Goal: Task Accomplishment & Management: Complete application form

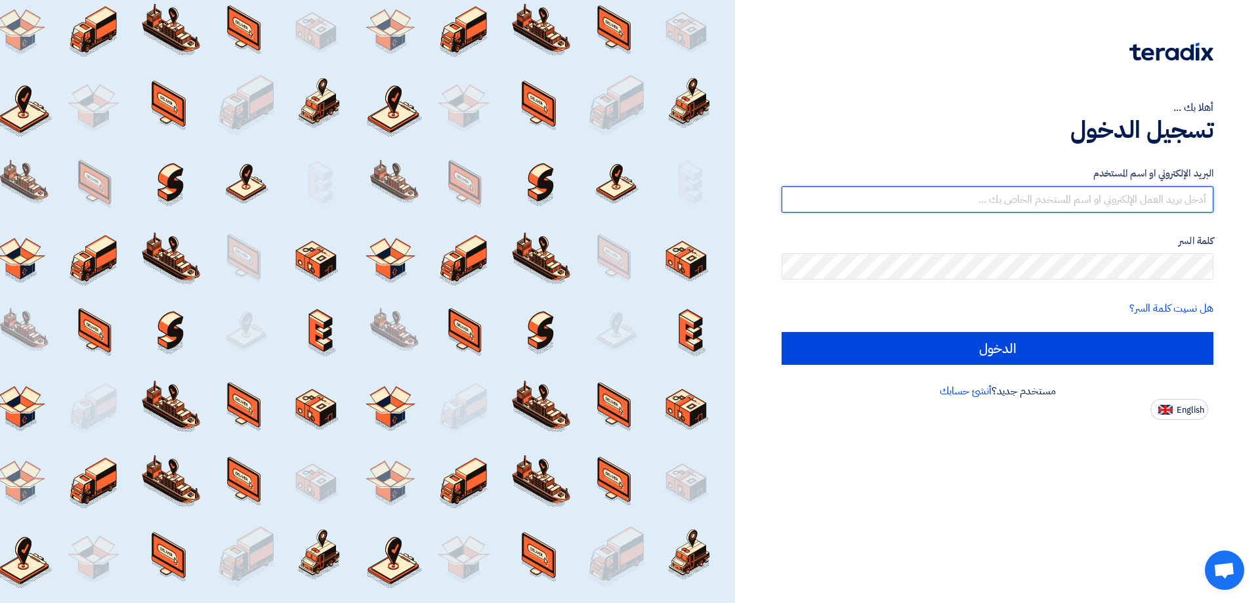
click at [1078, 189] on input "text" at bounding box center [997, 199] width 432 height 26
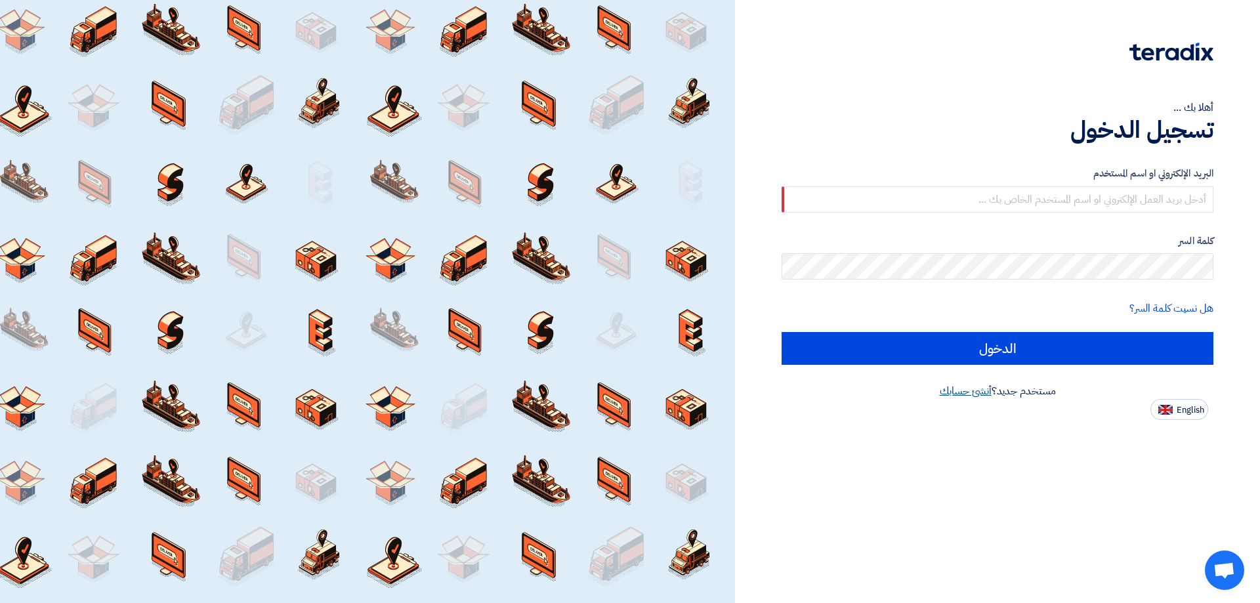
click at [962, 395] on link "أنشئ حسابك" at bounding box center [966, 391] width 52 height 16
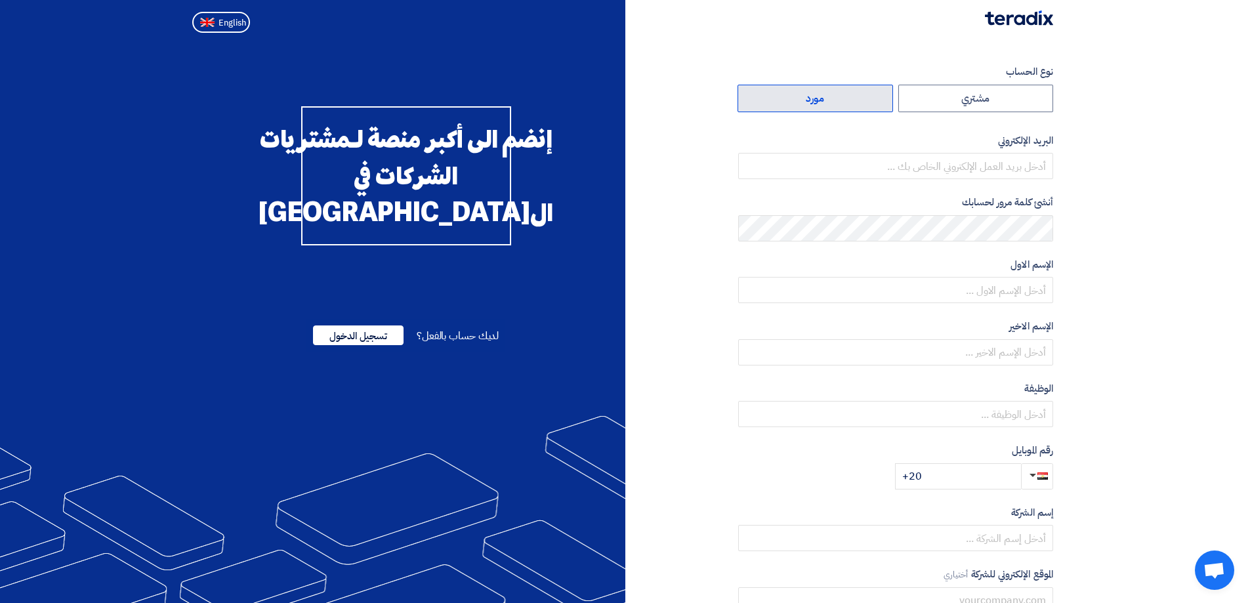
click at [852, 102] on label "مورد" at bounding box center [814, 99] width 155 height 28
click at [852, 102] on input "مورد" at bounding box center [815, 98] width 154 height 26
radio input "true"
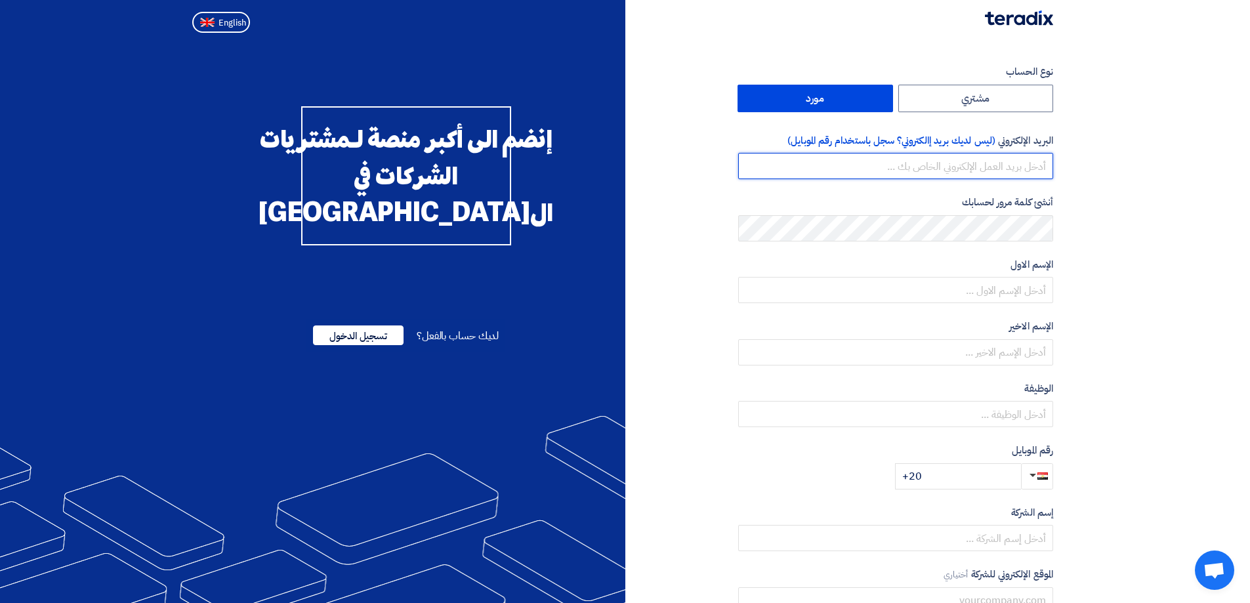
click at [915, 161] on input "email" at bounding box center [895, 166] width 315 height 26
type input "[EMAIL_ADDRESS][DOMAIN_NAME]"
click at [963, 275] on div "الإسم الاول" at bounding box center [895, 280] width 315 height 47
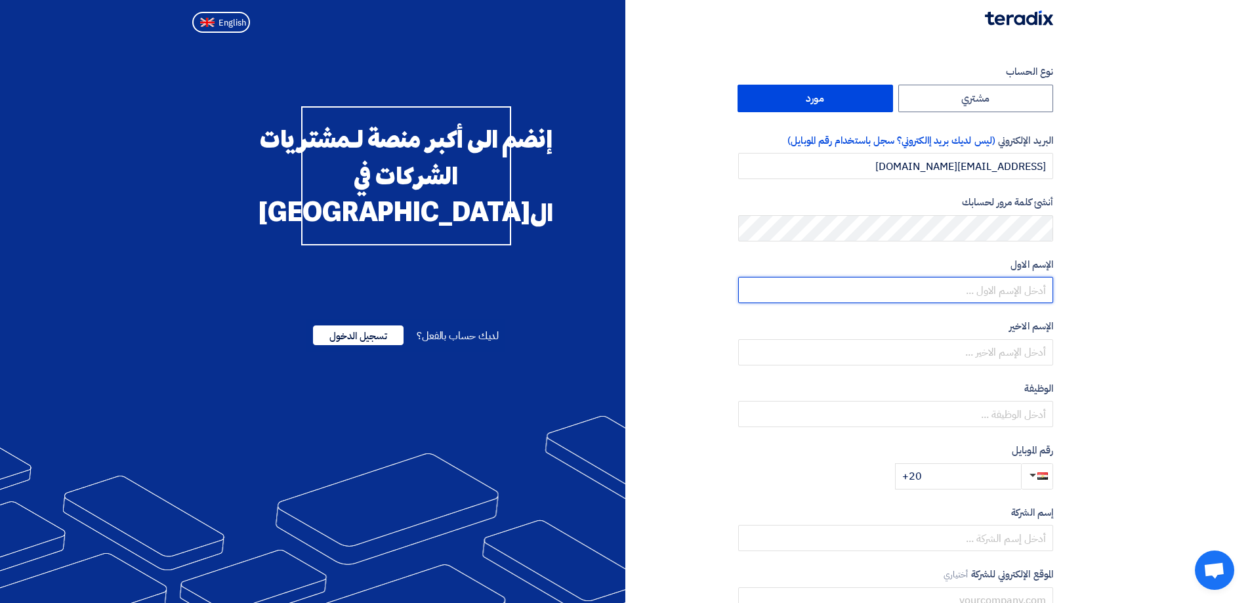
click at [963, 287] on input "text" at bounding box center [895, 290] width 315 height 26
type input "Amira"
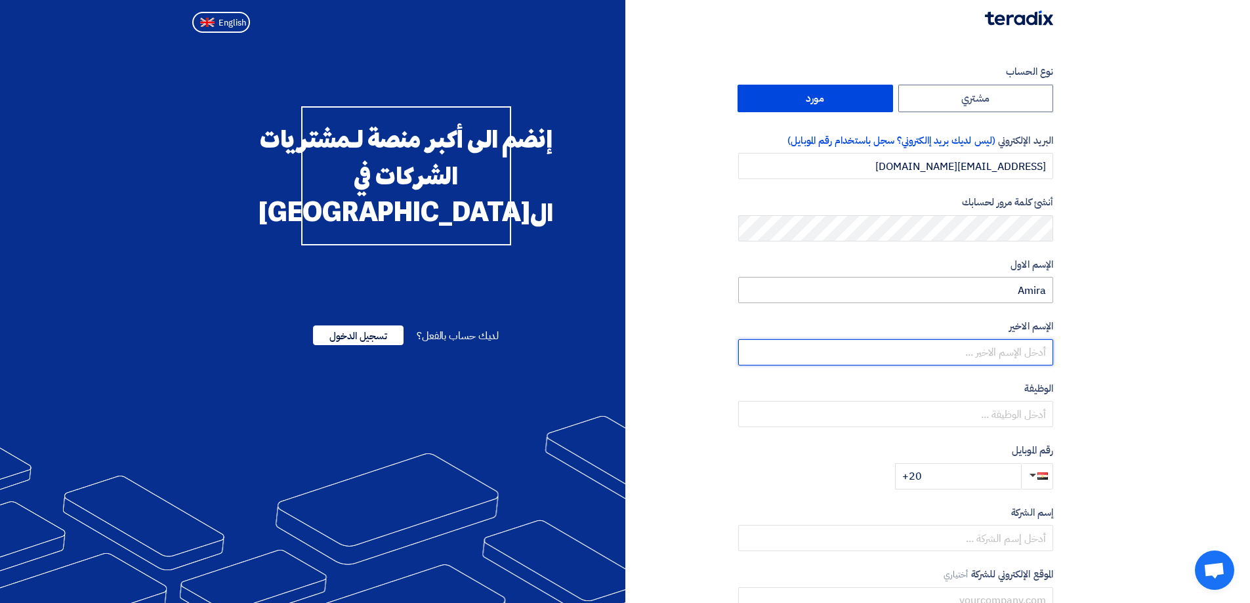
type input "Elbarbary"
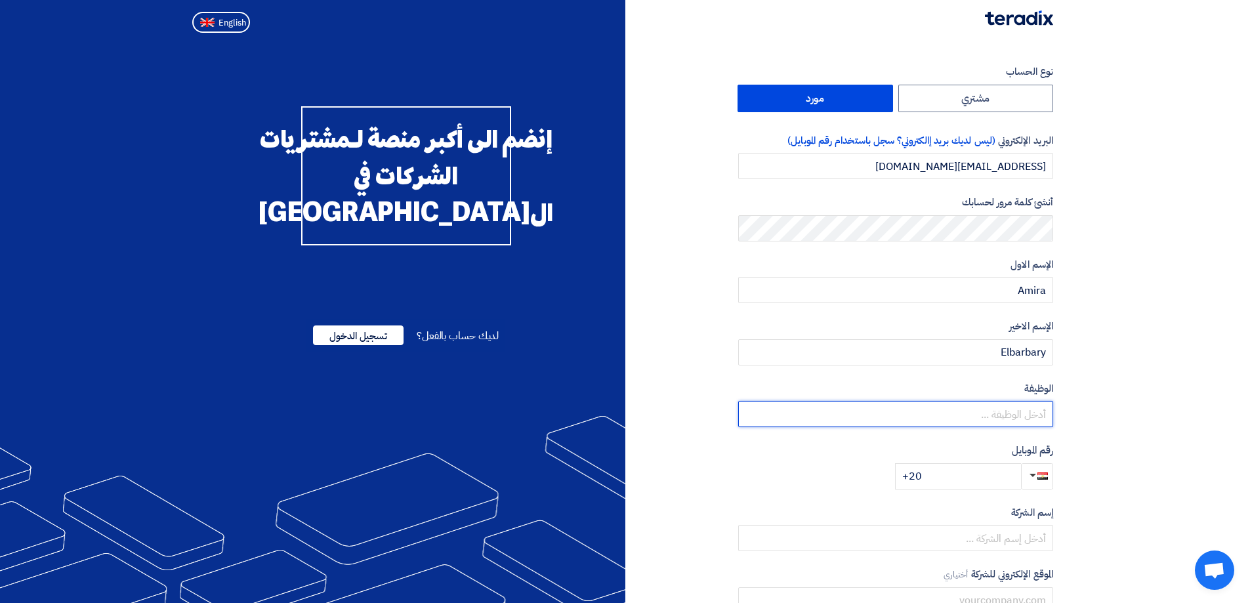
click at [963, 420] on input "text" at bounding box center [895, 414] width 315 height 26
click at [1030, 423] on input "Tender" at bounding box center [895, 414] width 315 height 26
paste input "ing Manager"
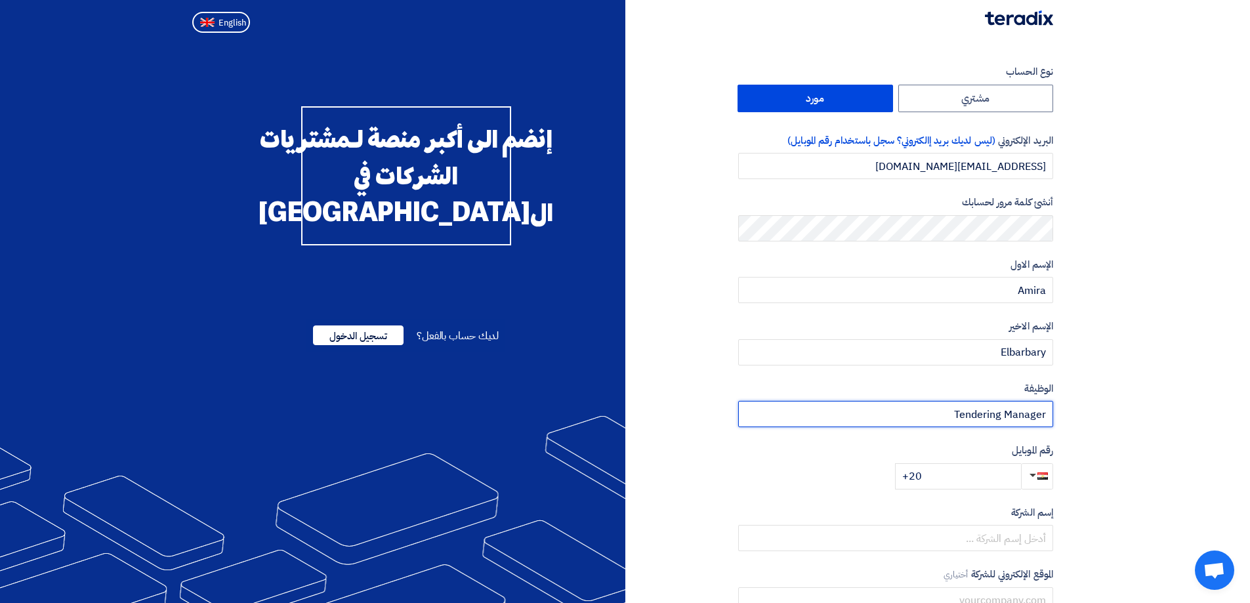
type input "Tendering Manager"
click at [1011, 476] on input "+20" at bounding box center [958, 476] width 126 height 26
paste input "[PHONE_NUMBER]"
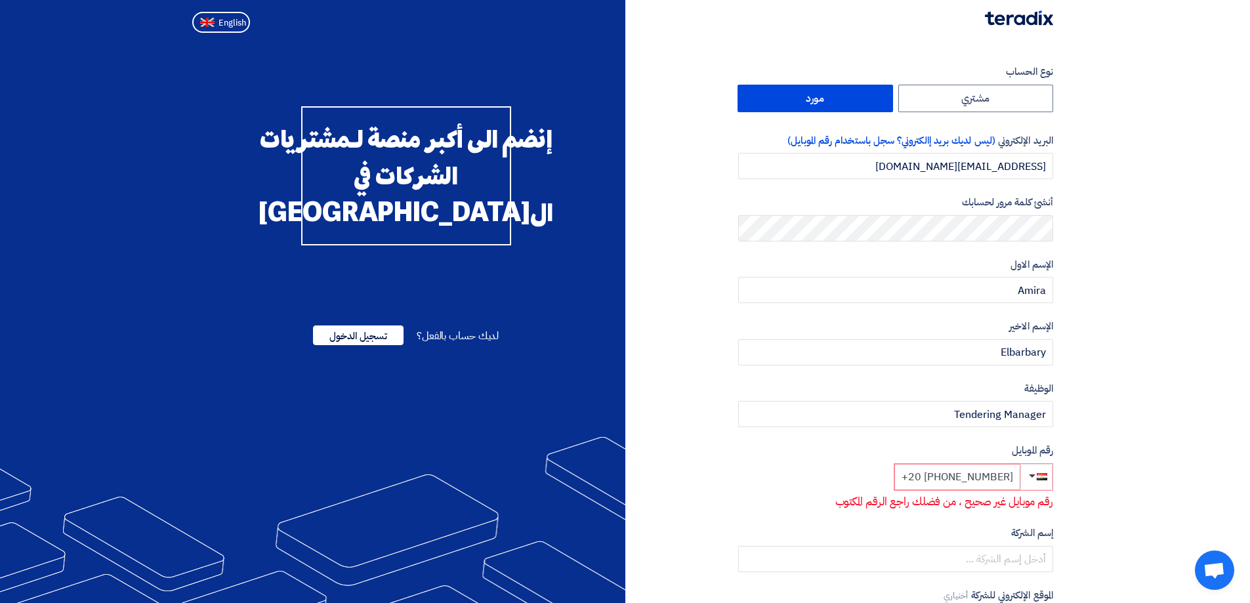
drag, startPoint x: 942, startPoint y: 477, endPoint x: 927, endPoint y: 477, distance: 14.4
click at [927, 477] on input "+20 [PHONE_NUMBER]" at bounding box center [957, 477] width 126 height 26
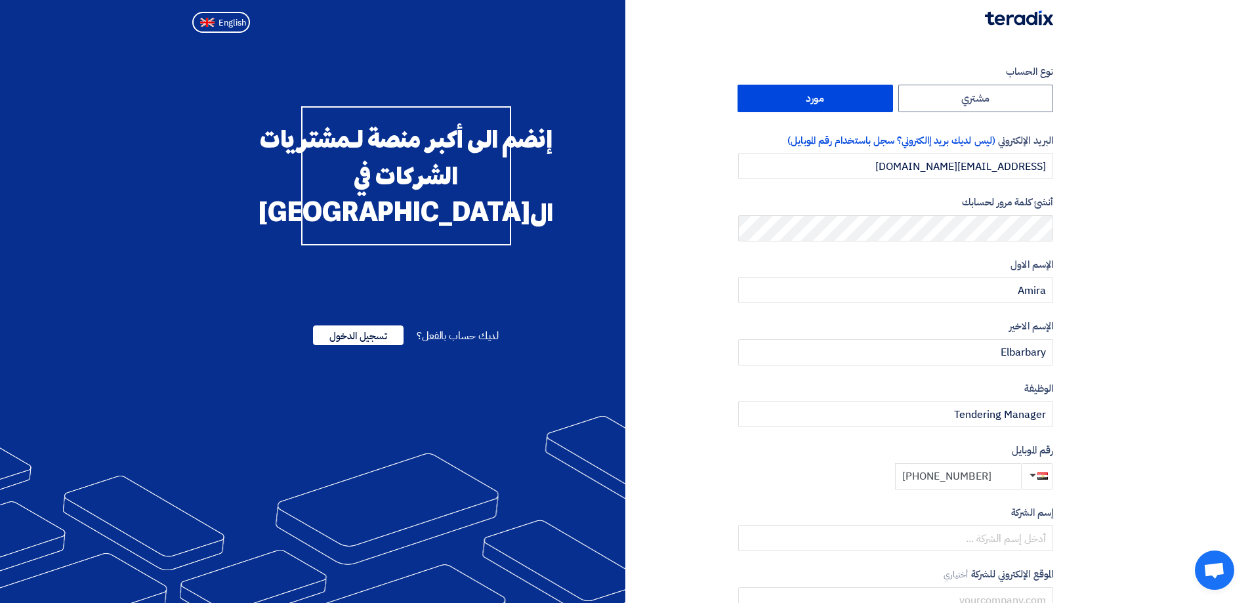
type input "[PHONE_NUMBER]"
click at [1165, 482] on section "نوع الحساب مشتري مورد البريد الإلكتروني (ليس لديك بريد إالكتروني؟ سجل باستخدام …" at bounding box center [625, 379] width 1250 height 682
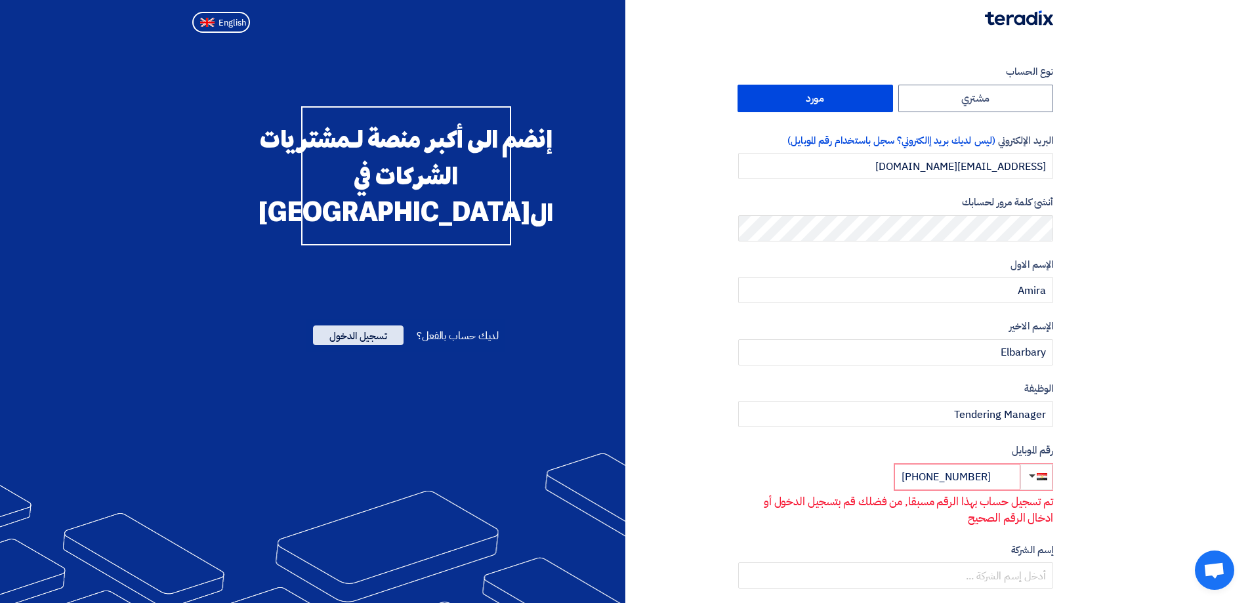
click at [374, 345] on span "تسجيل الدخول" at bounding box center [358, 335] width 91 height 20
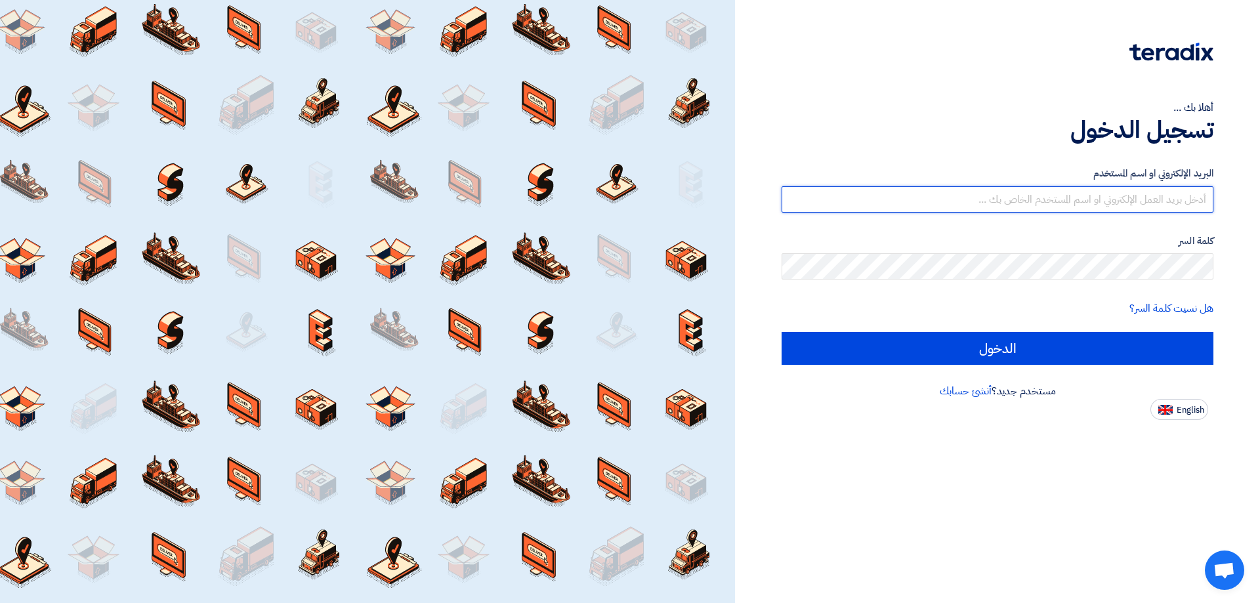
click at [1124, 200] on input "text" at bounding box center [997, 199] width 432 height 26
click at [1039, 187] on input "amira" at bounding box center [997, 199] width 432 height 26
paste input "@[DOMAIN_NAME]"
type input "[EMAIL_ADDRESS][DOMAIN_NAME]"
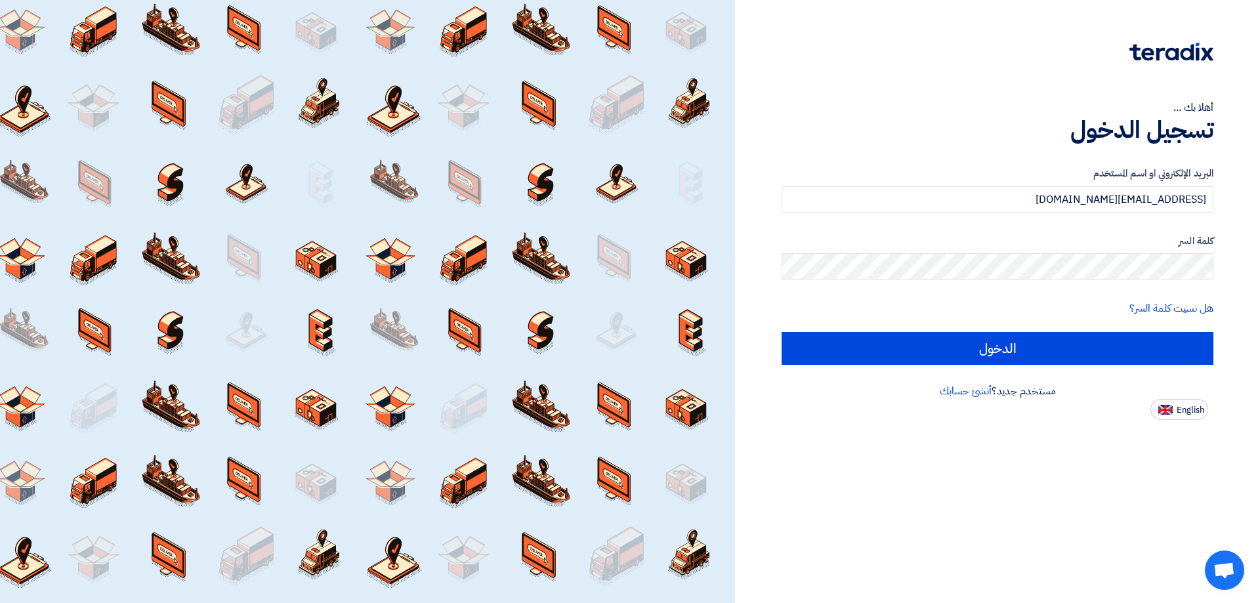
click at [1036, 246] on label "كلمة السر" at bounding box center [997, 241] width 432 height 15
click at [1134, 306] on link "هل نسيت كلمة السر؟" at bounding box center [1171, 309] width 84 height 16
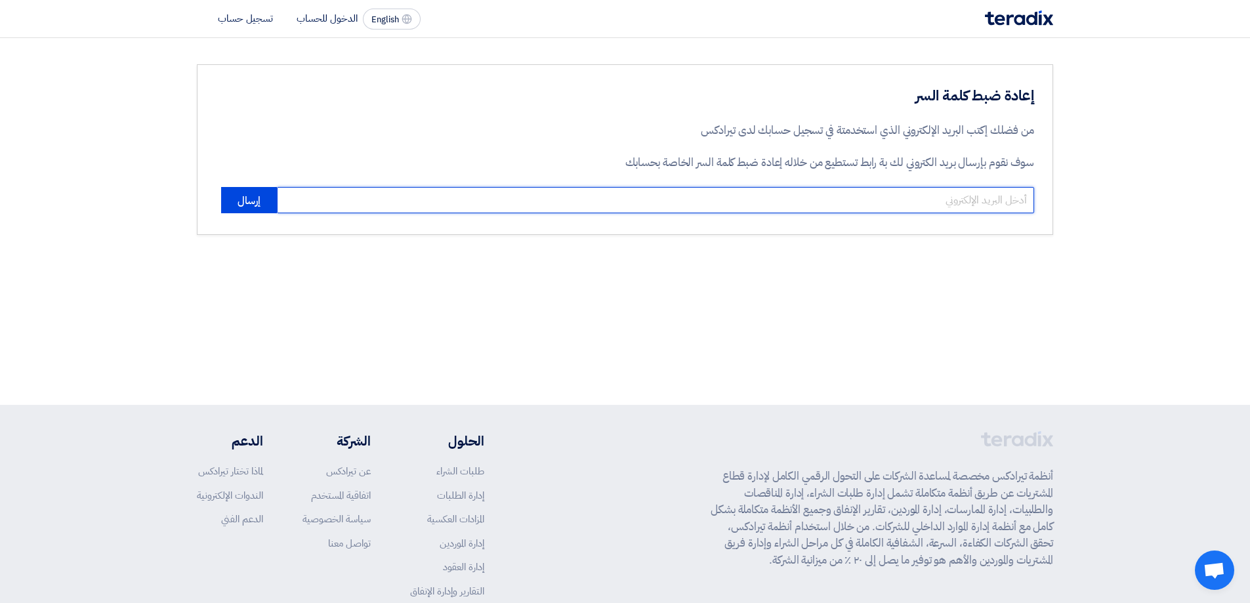
click at [973, 213] on input "email" at bounding box center [655, 200] width 757 height 26
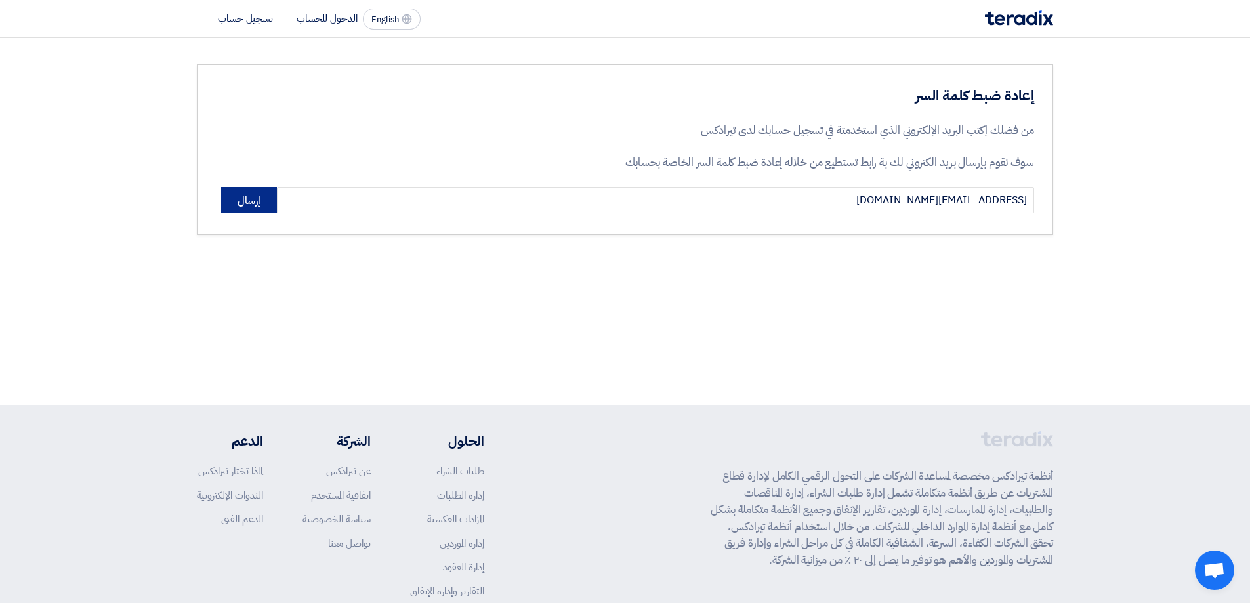
click at [259, 205] on button "إرسال" at bounding box center [249, 200] width 56 height 26
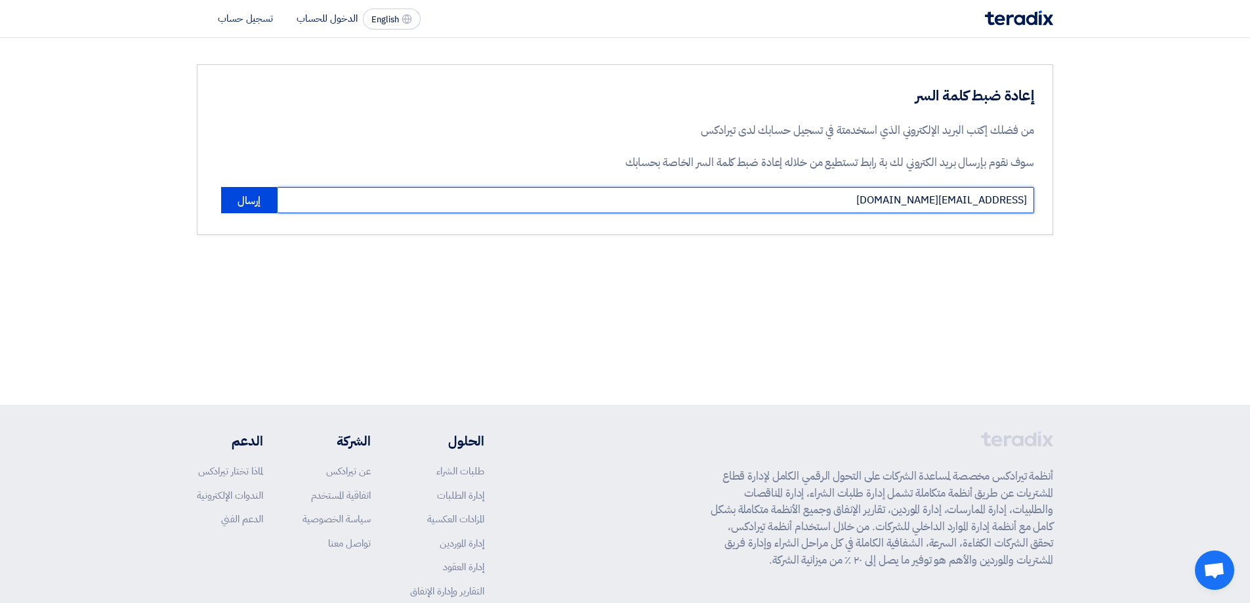
click at [329, 199] on input "[EMAIL_ADDRESS][DOMAIN_NAME]" at bounding box center [655, 200] width 757 height 26
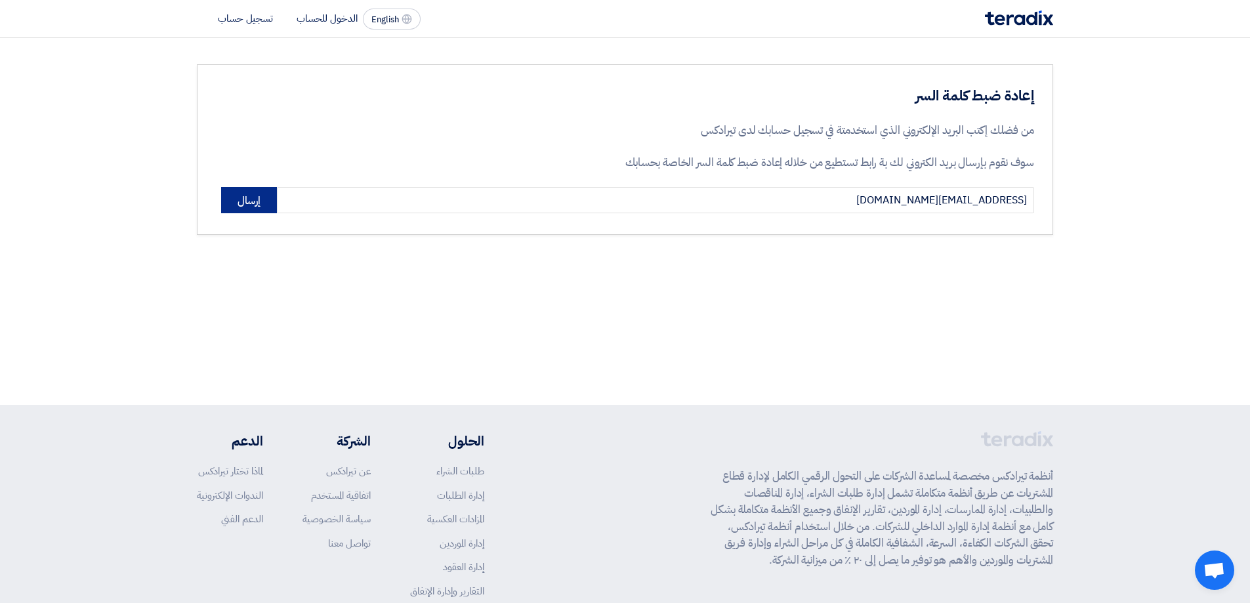
click at [249, 207] on button "إرسال" at bounding box center [249, 200] width 56 height 26
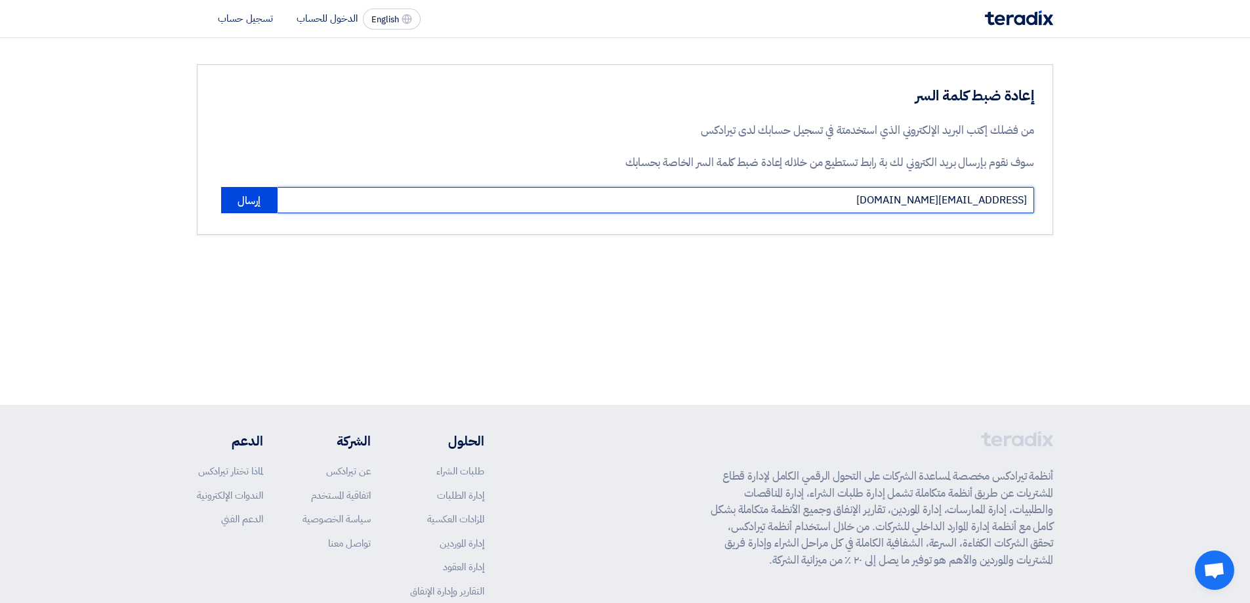
click at [892, 196] on input "[EMAIL_ADDRESS][DOMAIN_NAME]" at bounding box center [655, 200] width 757 height 26
type input "[EMAIL_ADDRESS][DOMAIN_NAME]"
click at [221, 187] on button "إرسال" at bounding box center [249, 200] width 56 height 26
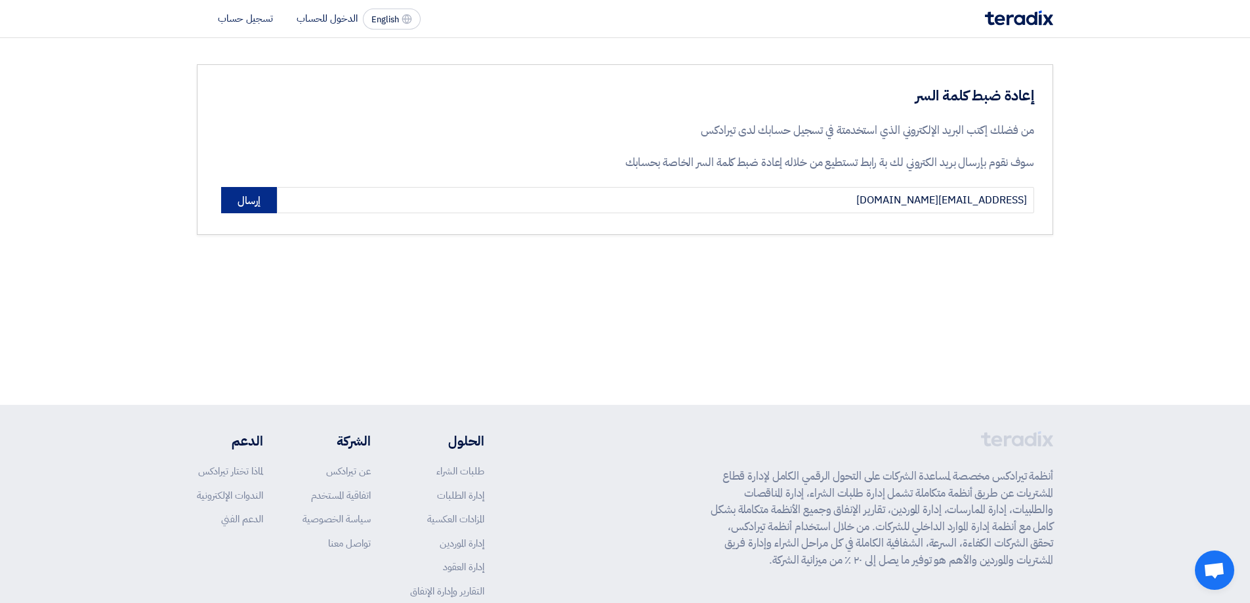
click at [245, 201] on button "إرسال" at bounding box center [249, 200] width 56 height 26
click at [247, 201] on button "إرسال" at bounding box center [249, 200] width 56 height 26
